Goal: Transaction & Acquisition: Purchase product/service

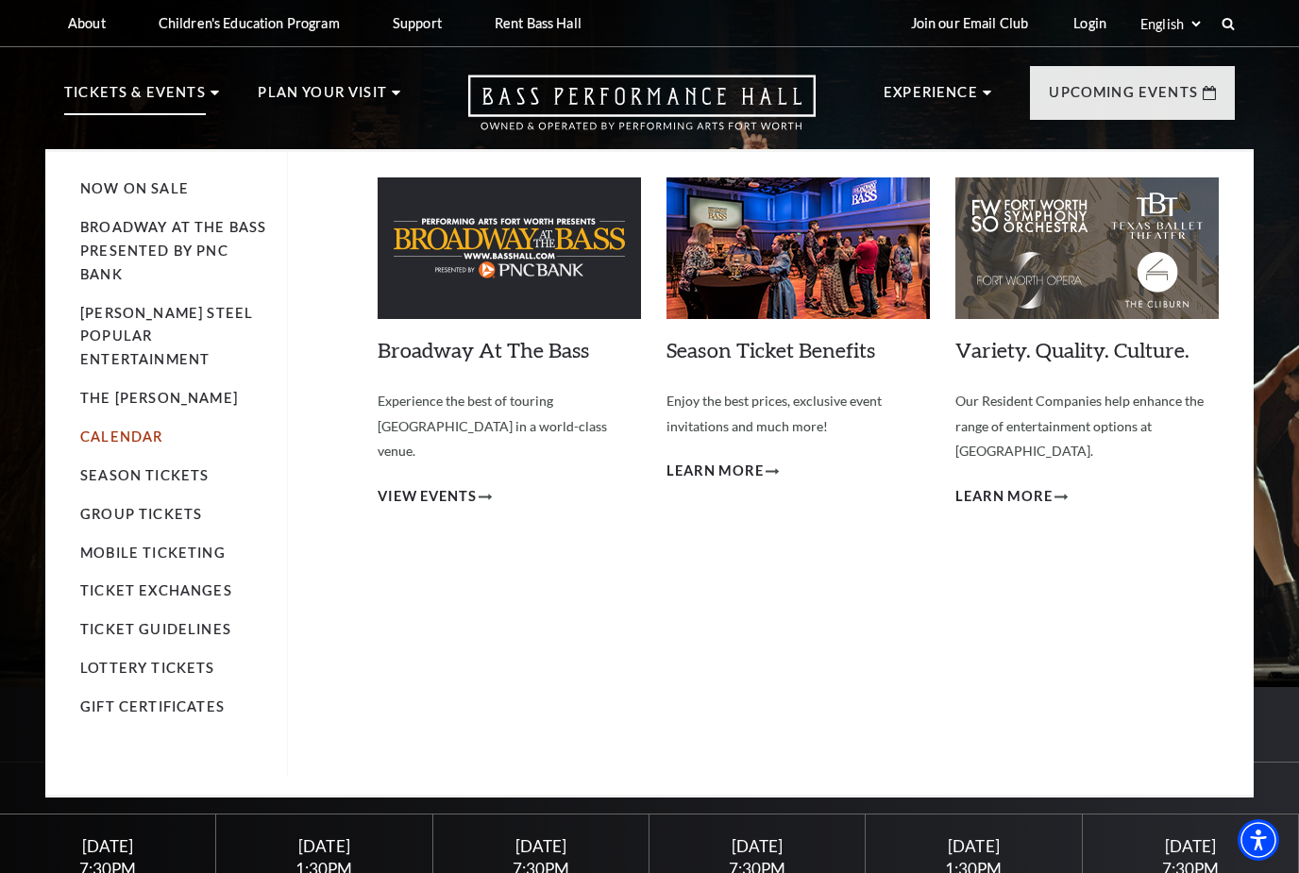
click at [132, 428] on link "Calendar" at bounding box center [121, 436] width 82 height 16
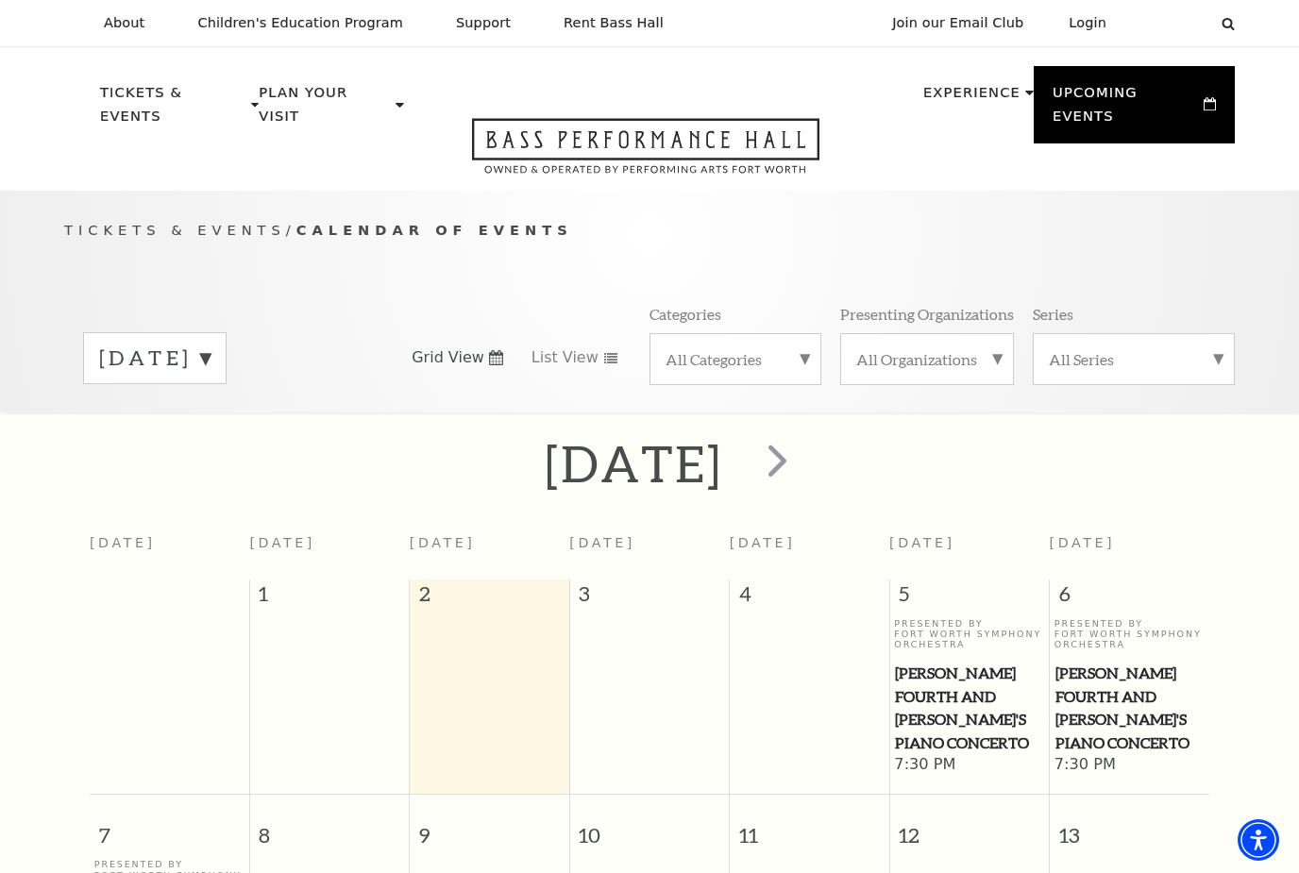
drag, startPoint x: 0, startPoint y: 0, endPoint x: 132, endPoint y: 411, distance: 431.3
click at [132, 430] on div "[DATE]" at bounding box center [649, 463] width 1299 height 67
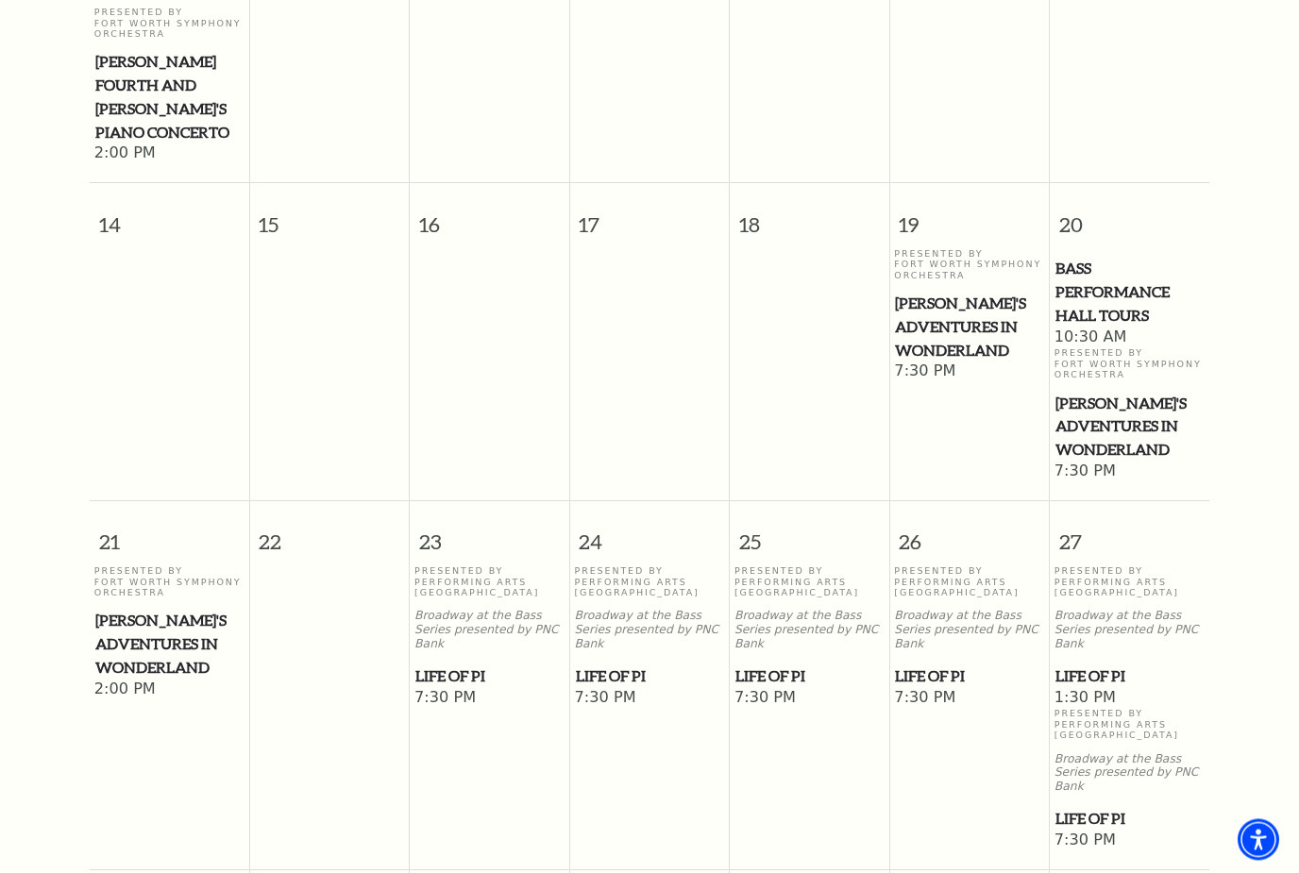
scroll to position [859, 0]
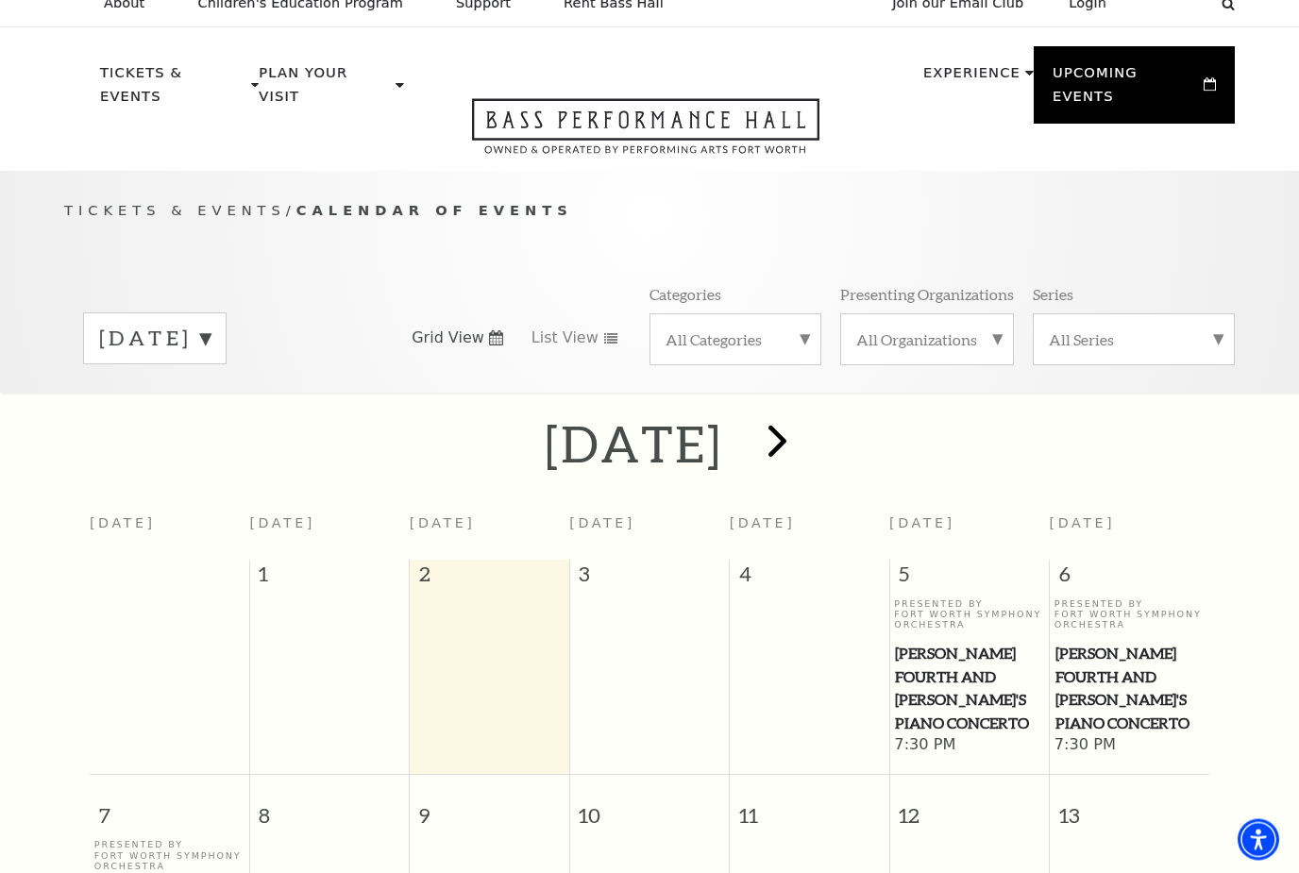
click at [804, 423] on span "next" at bounding box center [777, 441] width 54 height 54
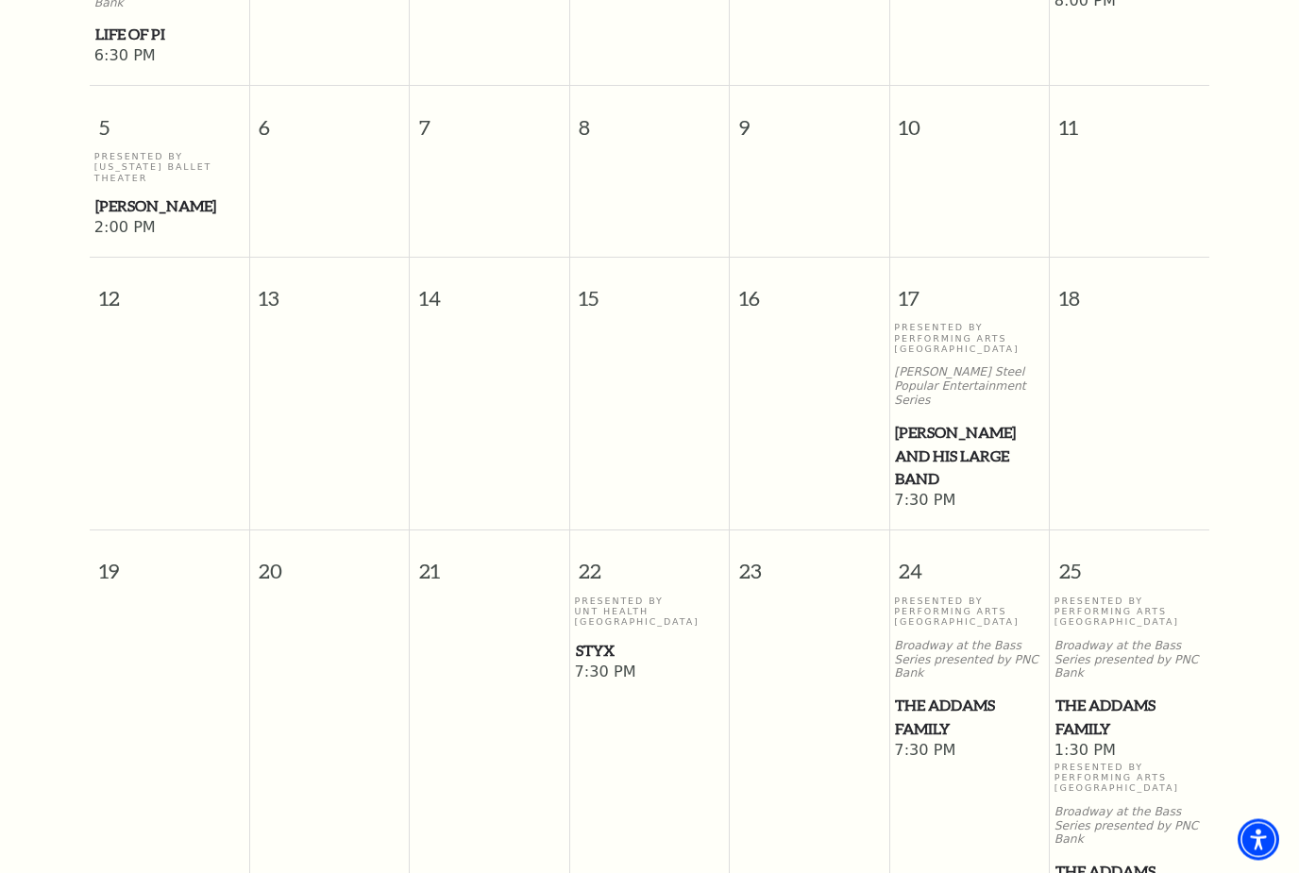
scroll to position [950, 0]
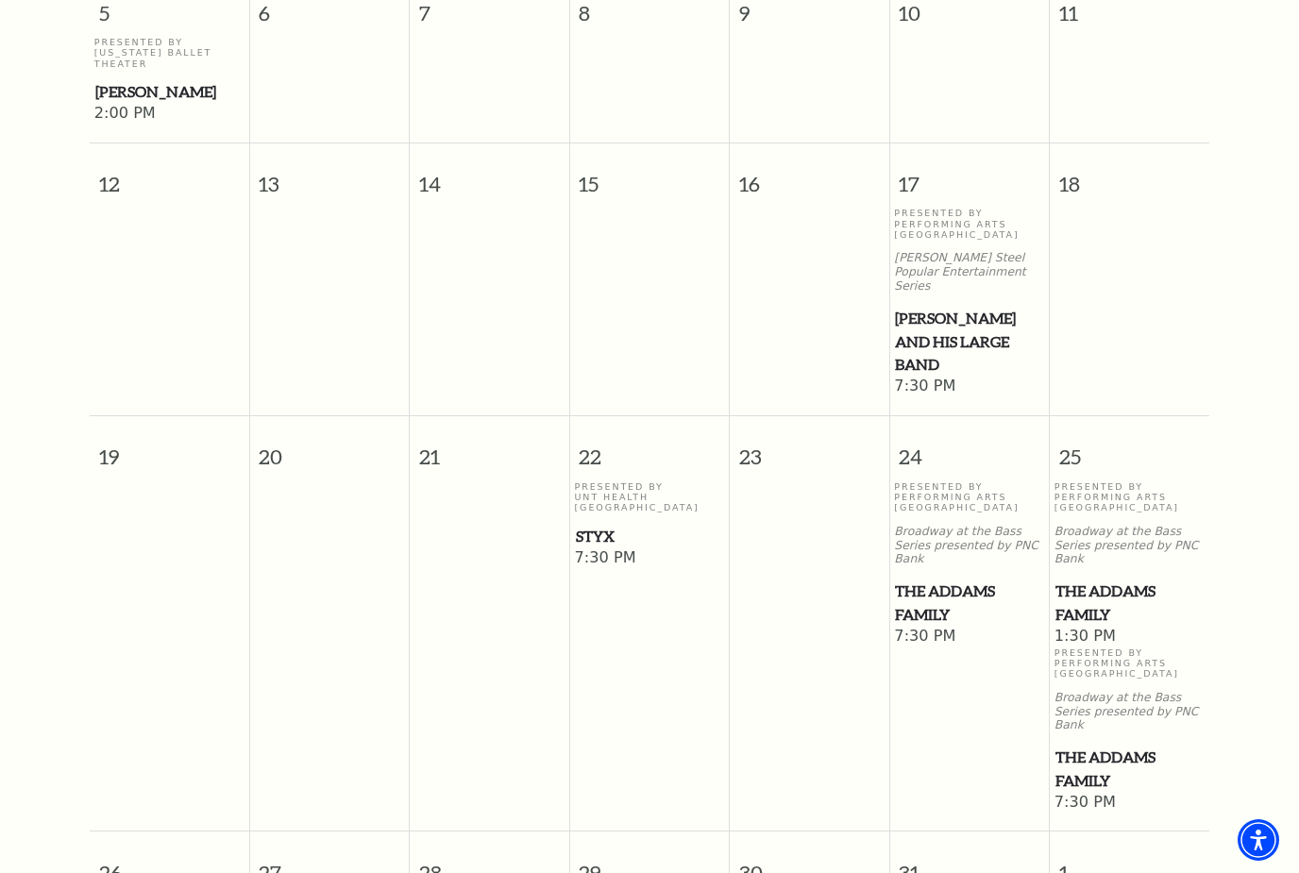
click at [609, 525] on span "Styx" at bounding box center [650, 537] width 148 height 24
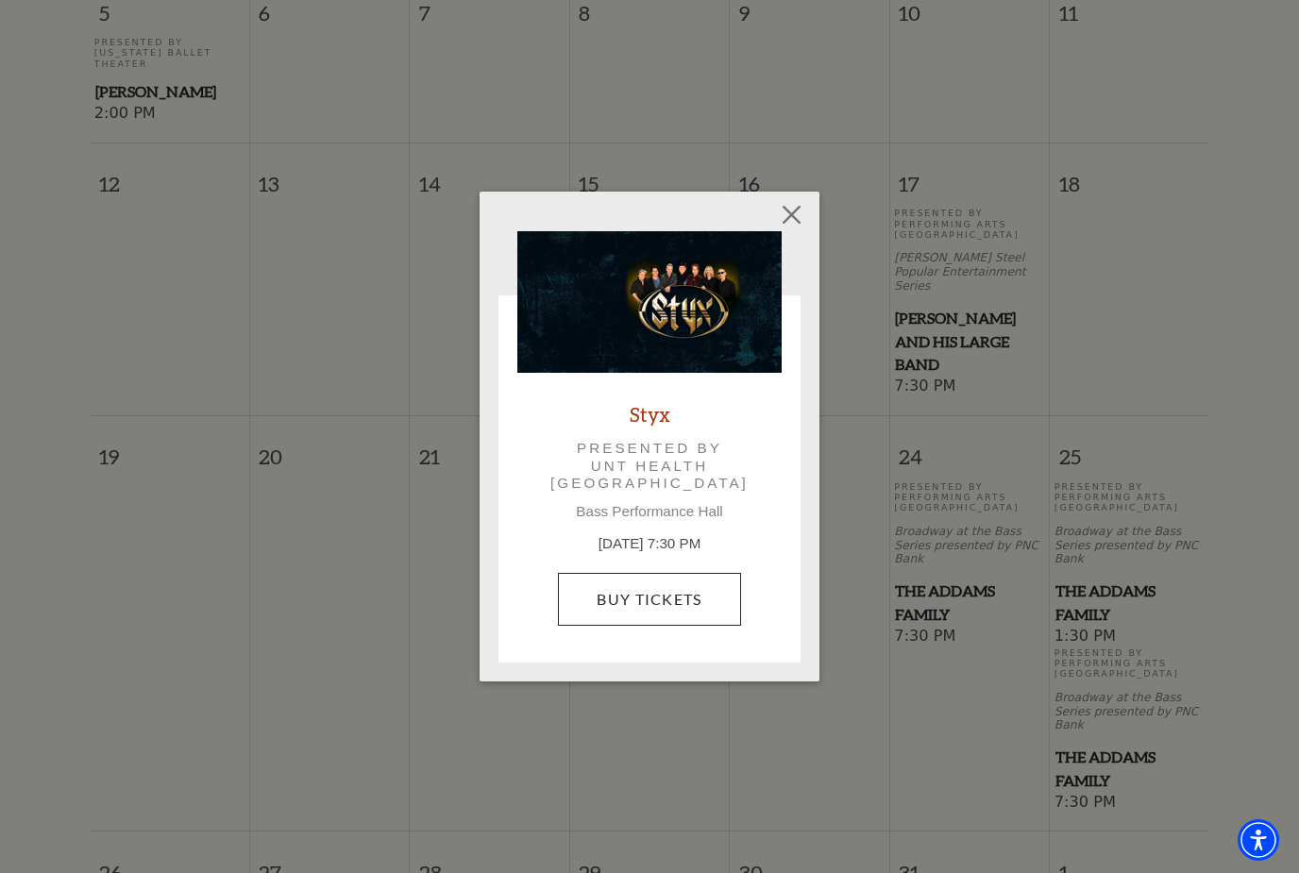
click at [644, 587] on link "Buy Tickets" at bounding box center [649, 599] width 182 height 53
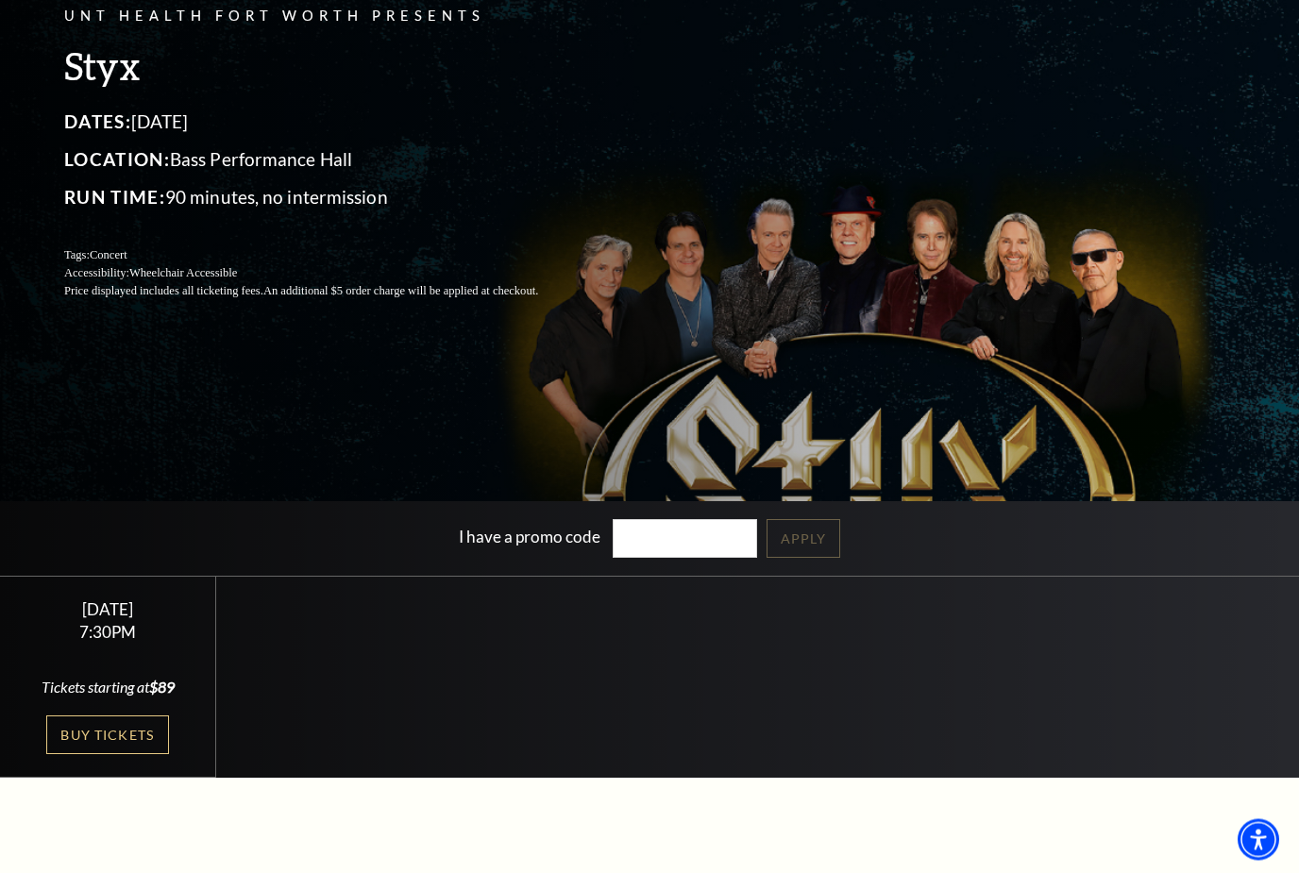
scroll to position [193, 0]
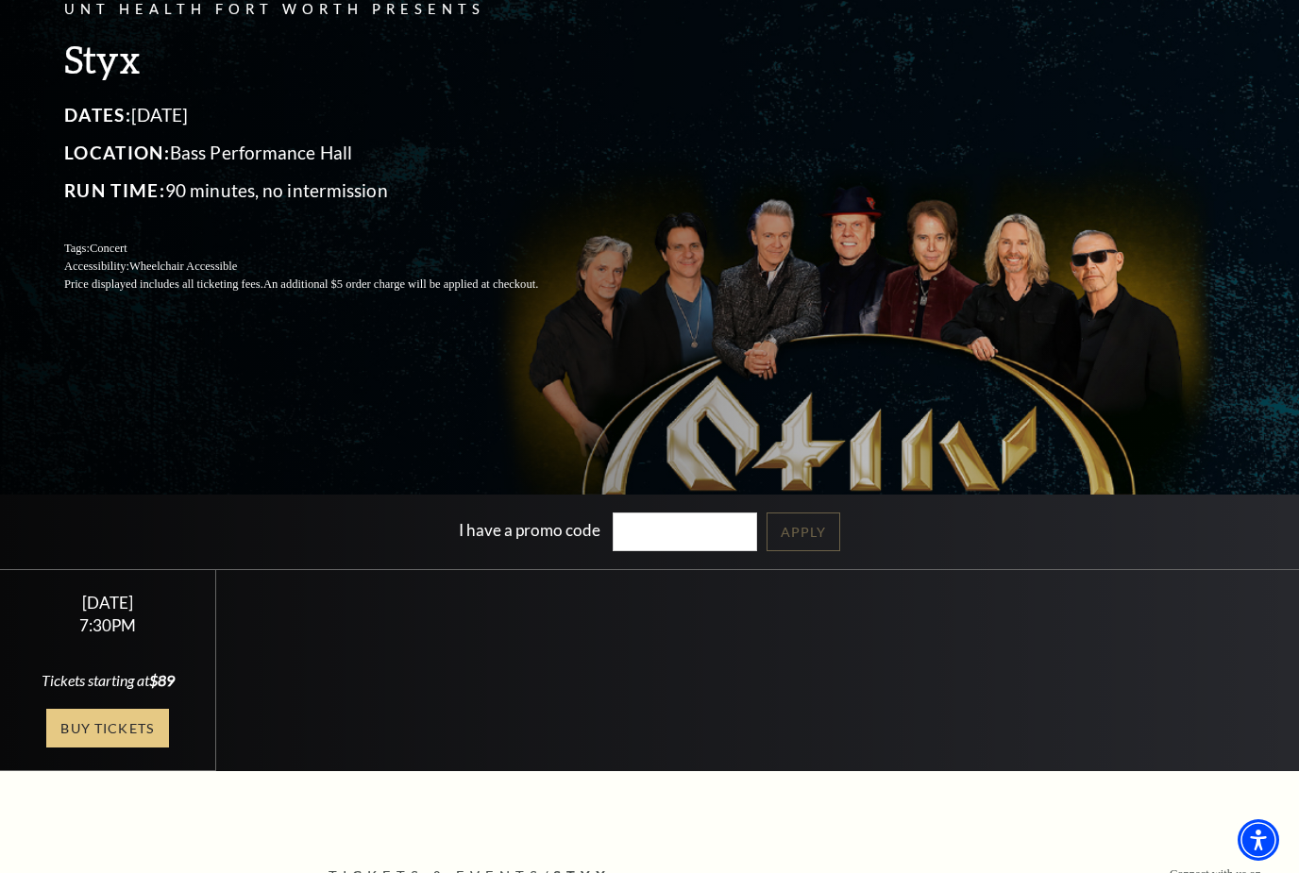
click at [143, 748] on link "Buy Tickets" at bounding box center [107, 728] width 123 height 39
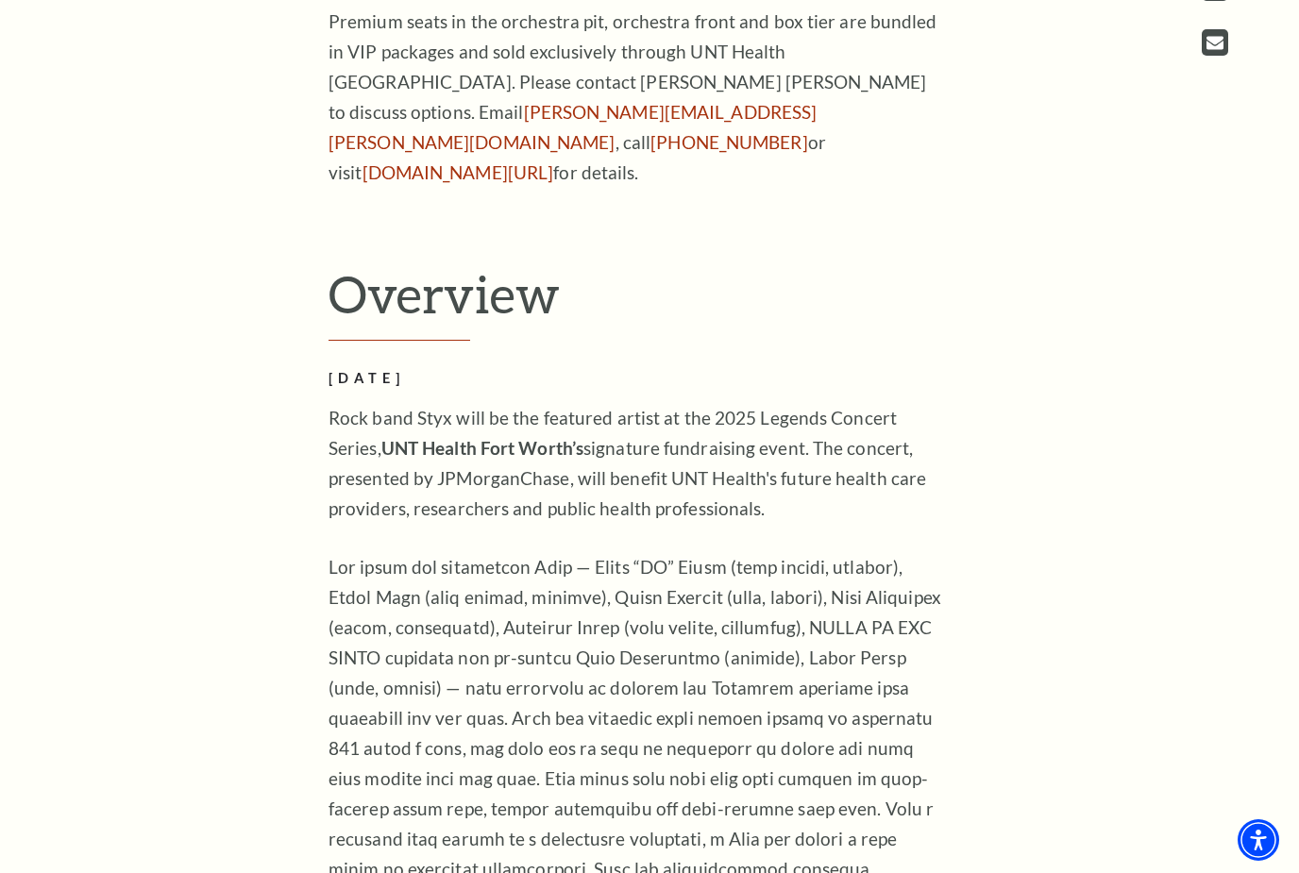
scroll to position [1213, 0]
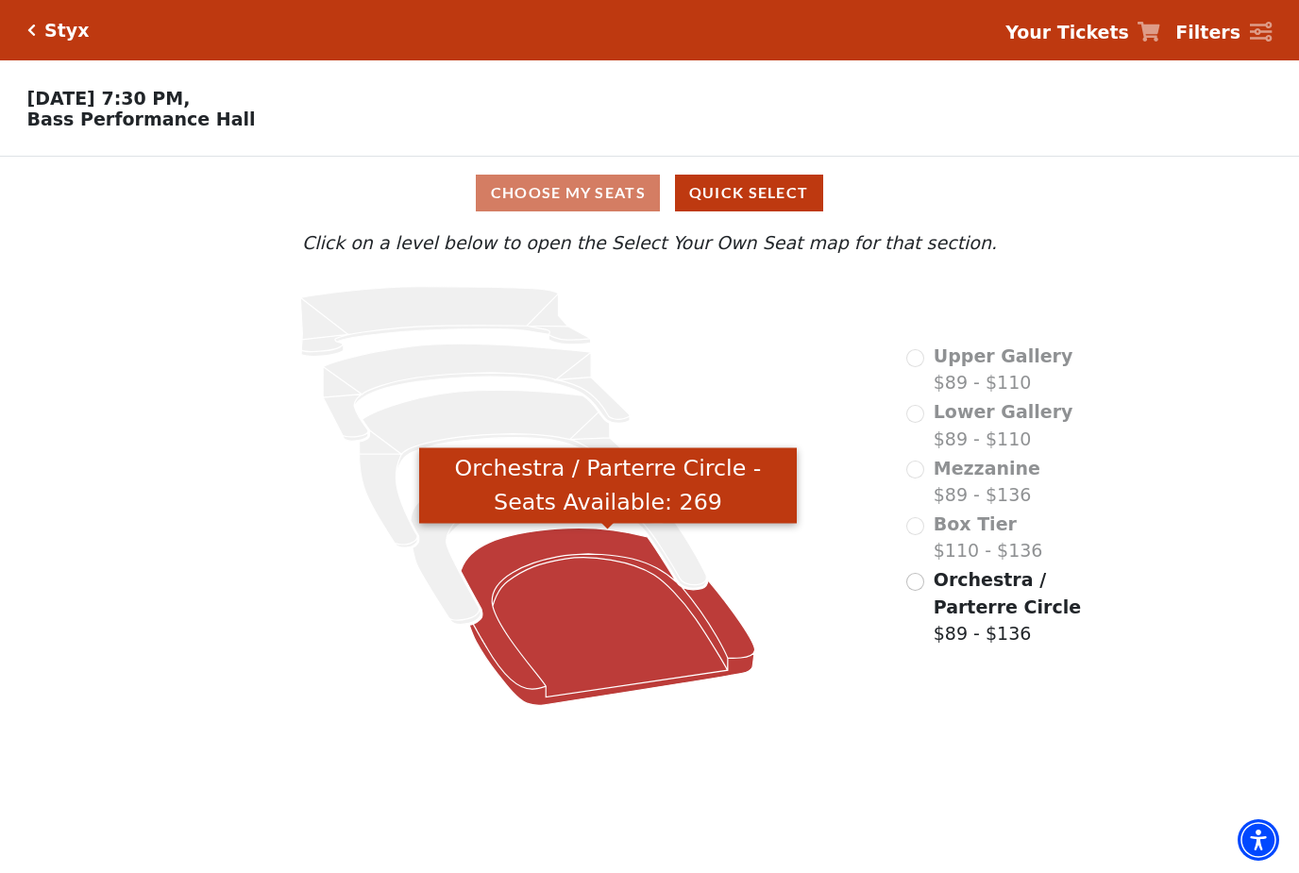
click at [533, 628] on icon "Orchestra / Parterre Circle - Seats Available: 269" at bounding box center [608, 616] width 294 height 177
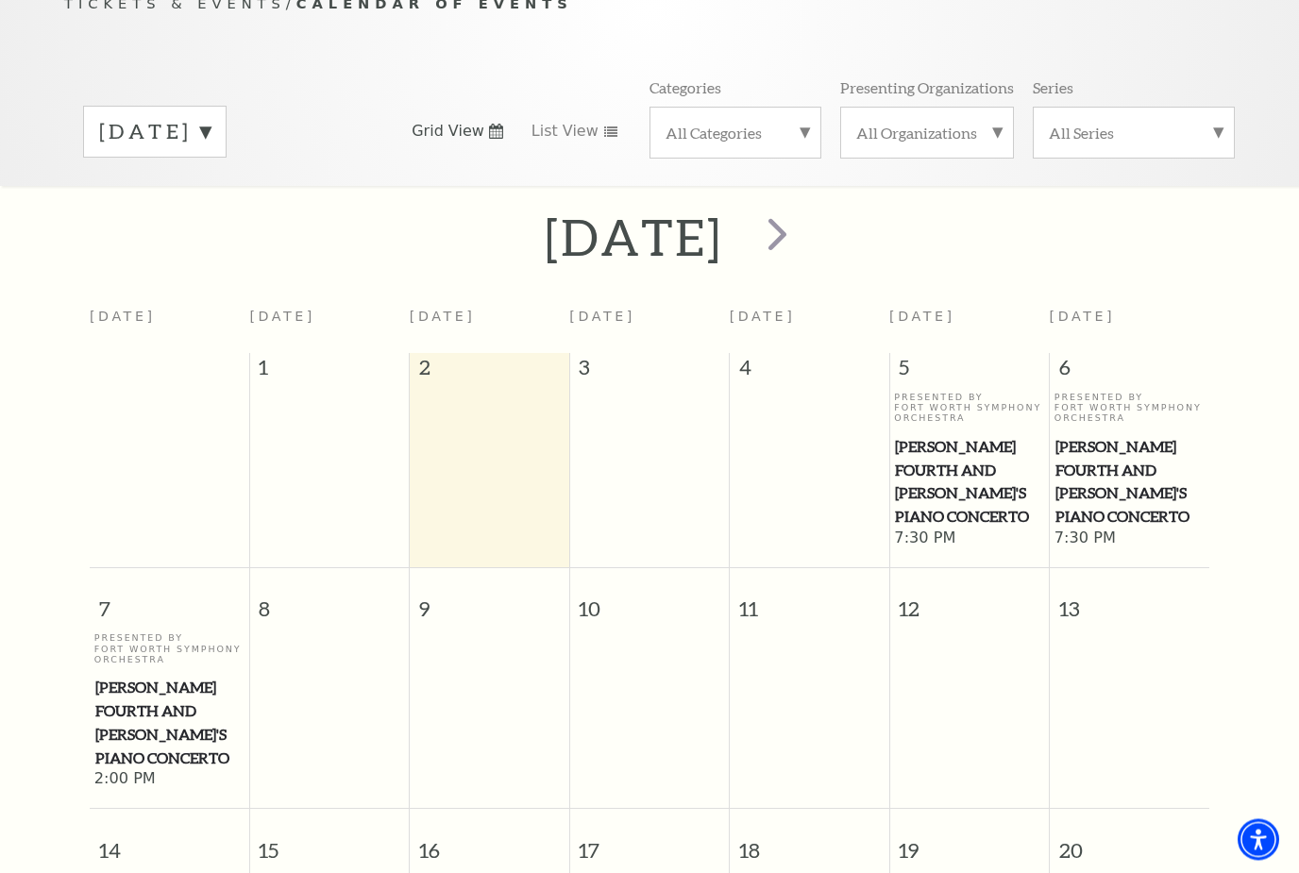
scroll to position [177, 0]
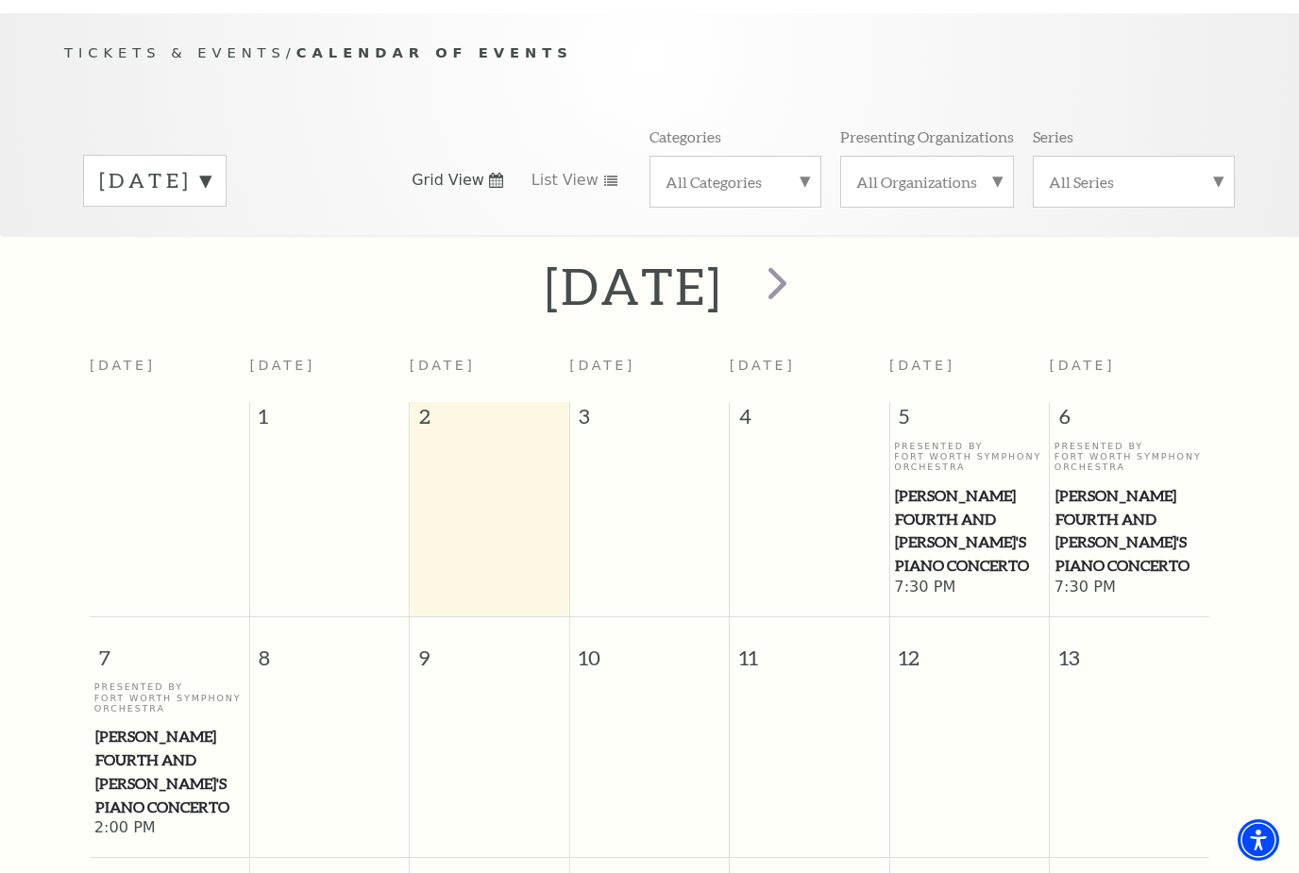
click at [804, 256] on span "next" at bounding box center [777, 283] width 54 height 54
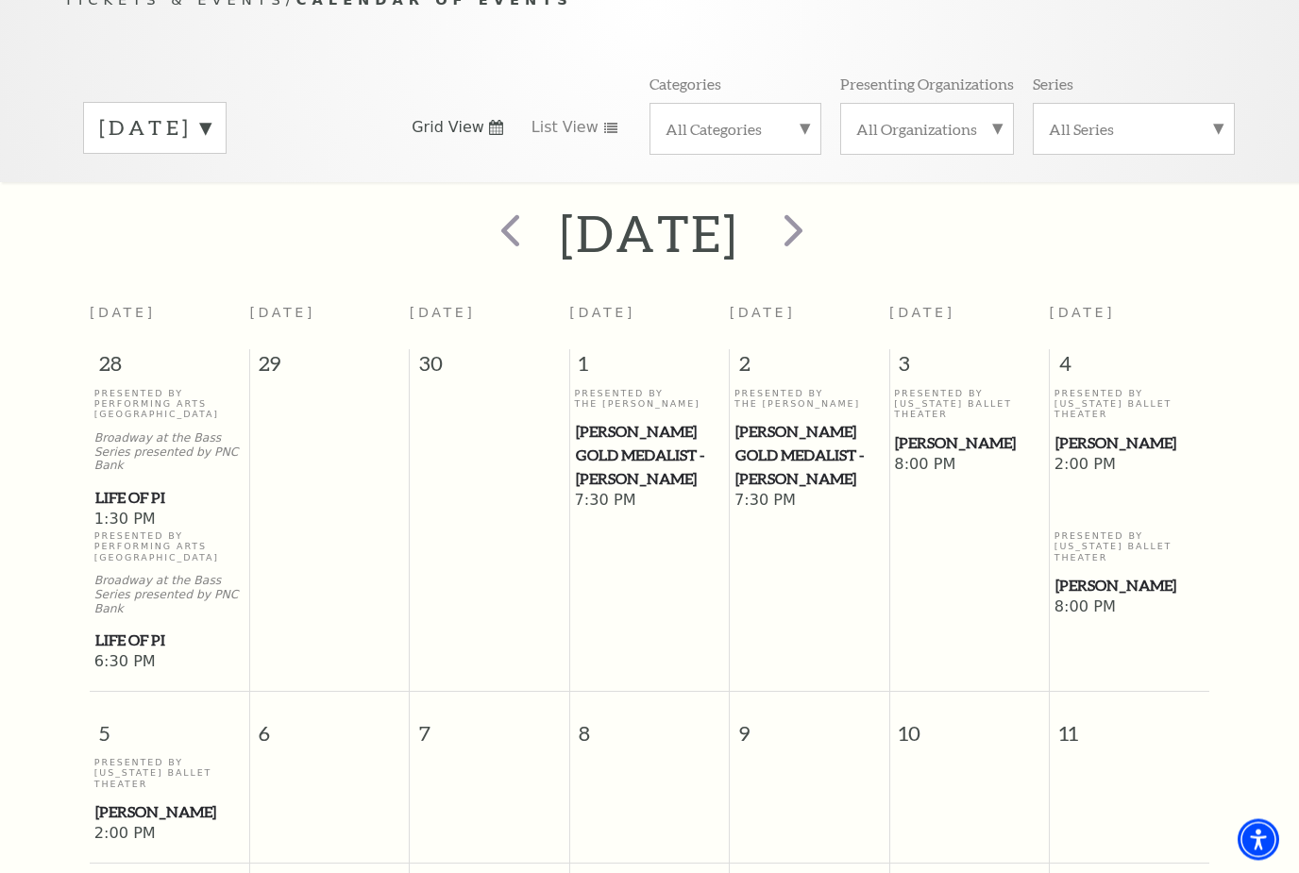
scroll to position [200, 0]
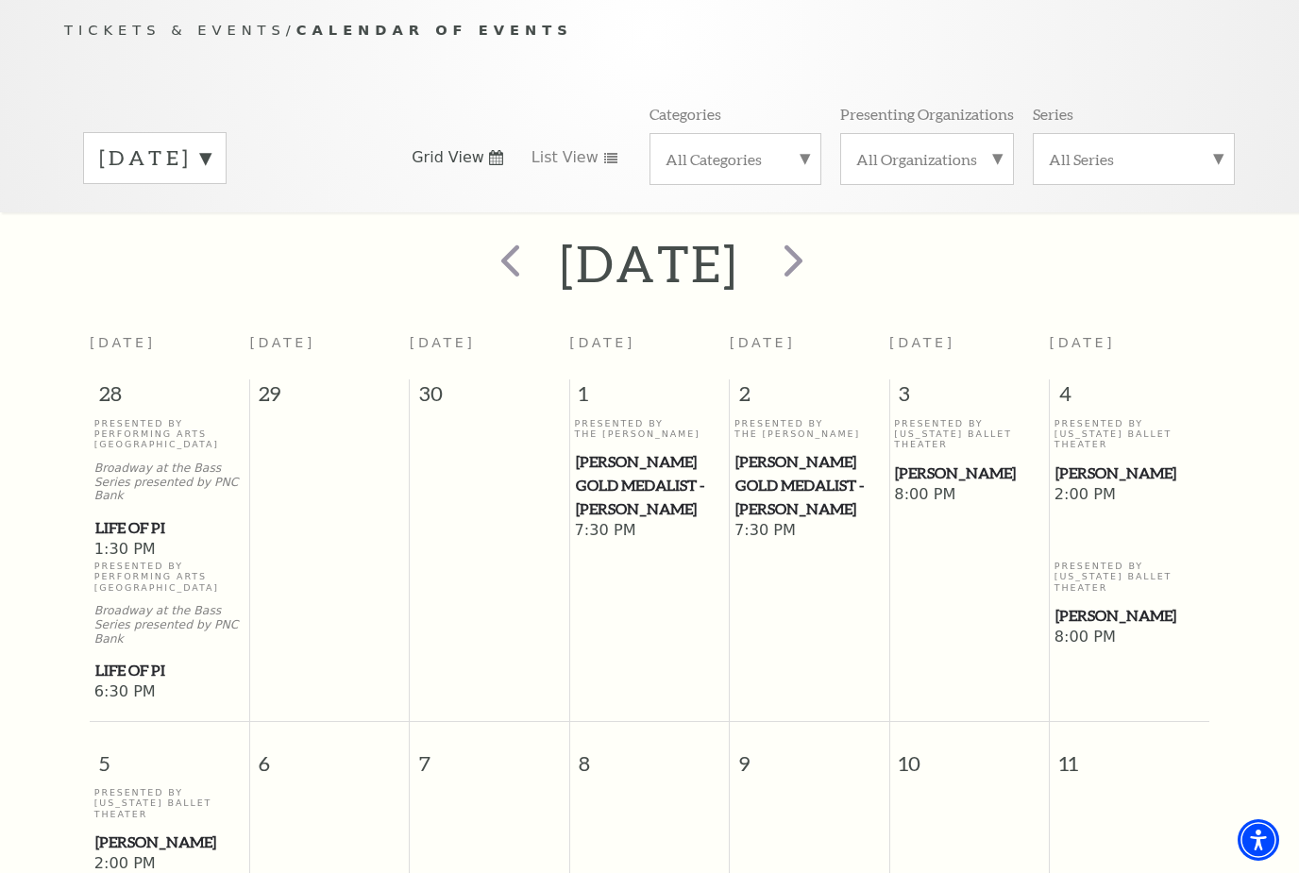
click at [820, 233] on span "next" at bounding box center [793, 260] width 54 height 54
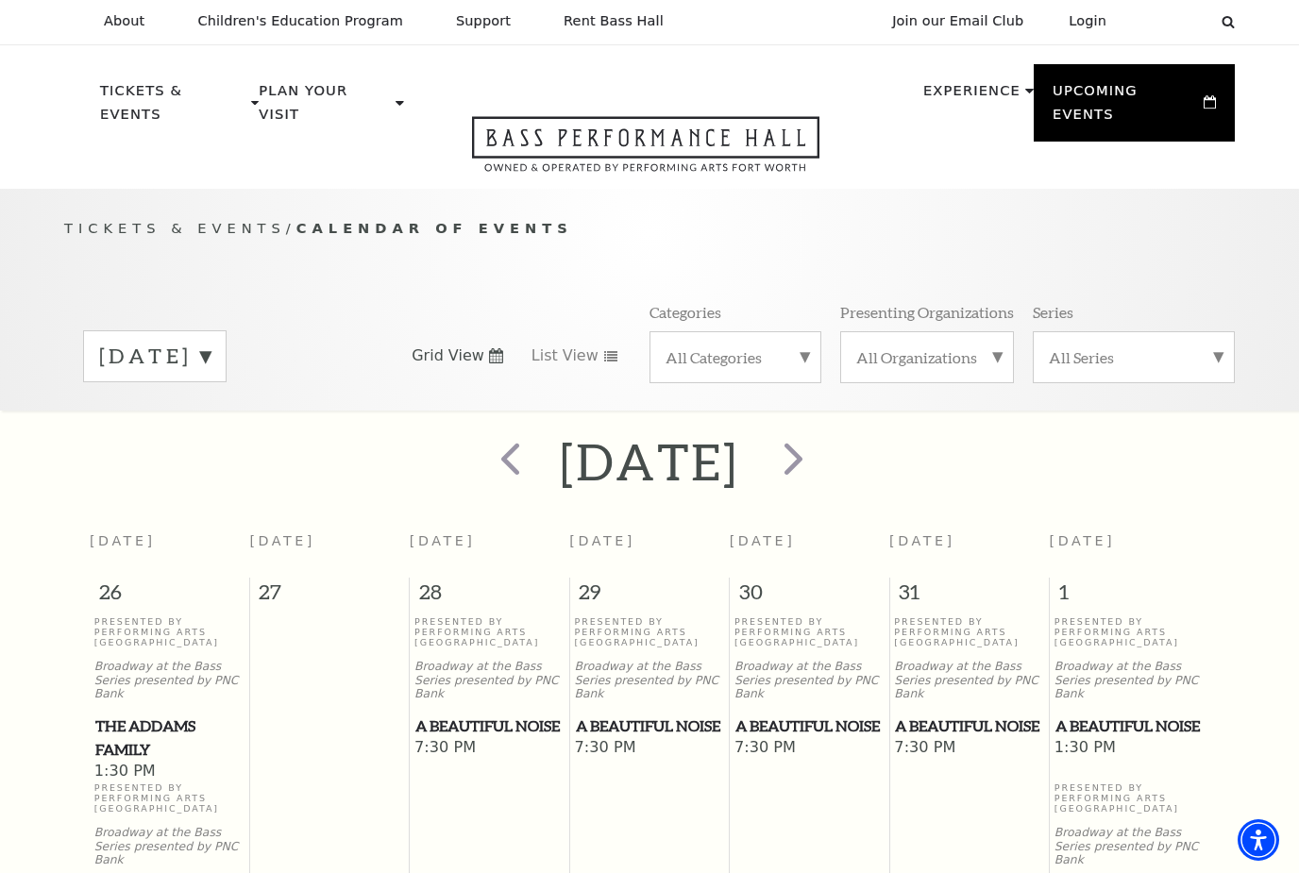
scroll to position [0, 0]
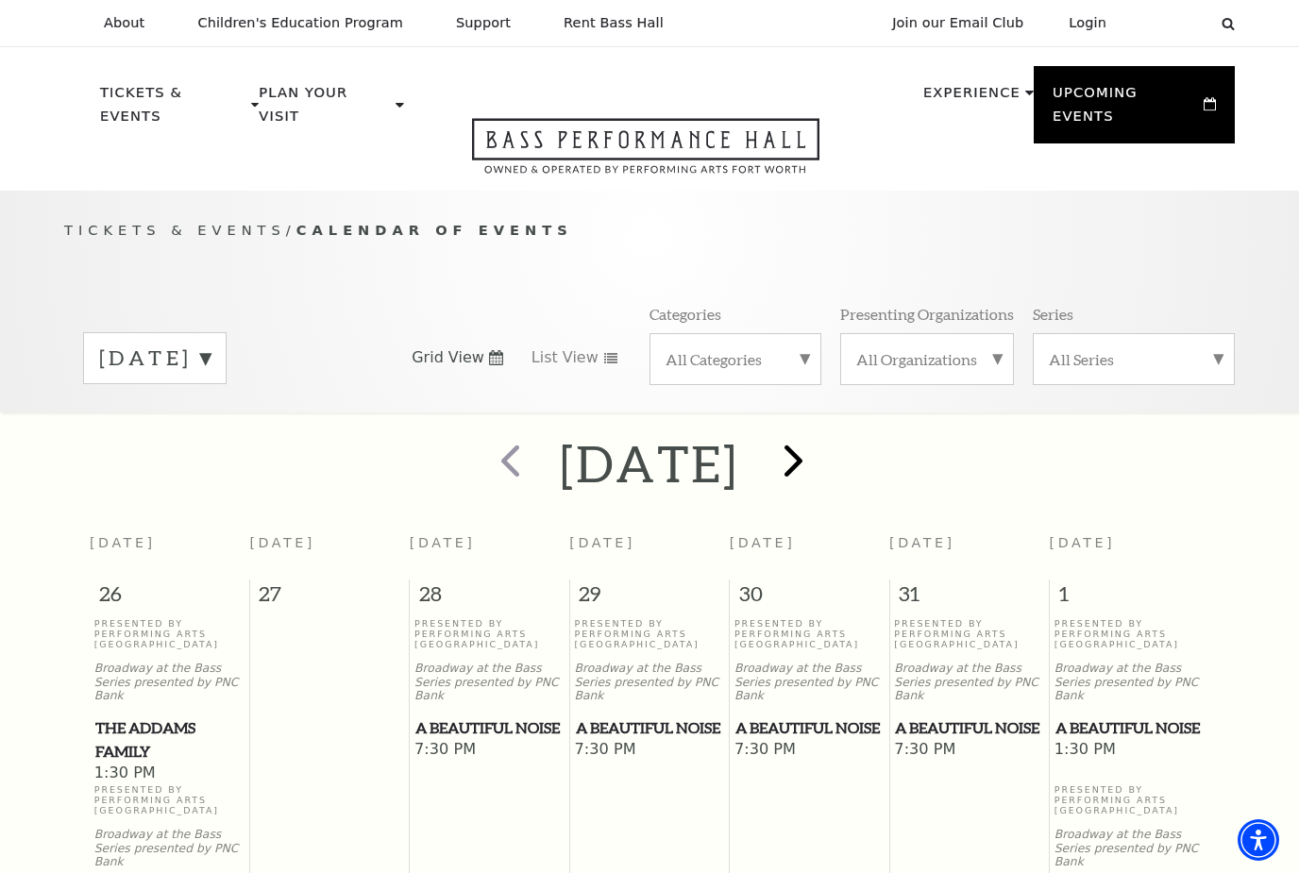
click at [820, 433] on span "next" at bounding box center [793, 460] width 54 height 54
